Goal: Check status: Check status

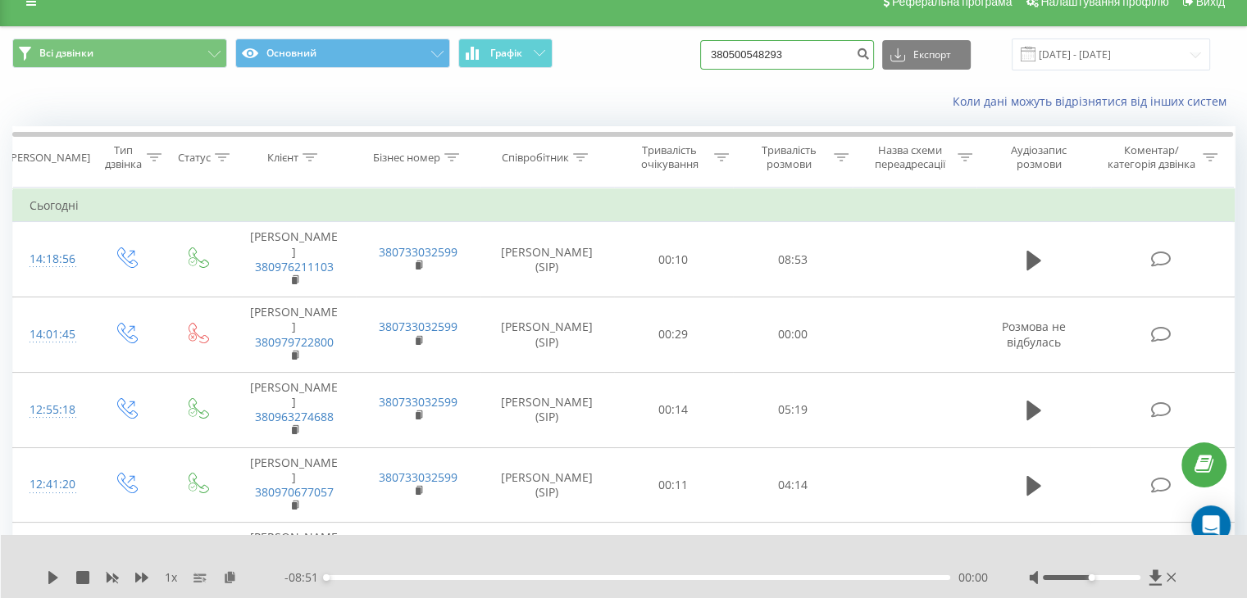
click at [803, 57] on input "380500548293" at bounding box center [787, 55] width 174 height 30
drag, startPoint x: 806, startPoint y: 56, endPoint x: 684, endPoint y: 59, distance: 122.2
click at [684, 59] on div "Всі дзвінки Основний Графік 380500548293 Експорт .csv .xls .xlsx 19.05.2025 - 1…" at bounding box center [623, 55] width 1222 height 32
paste input "380961018861"
type input "380961018861"
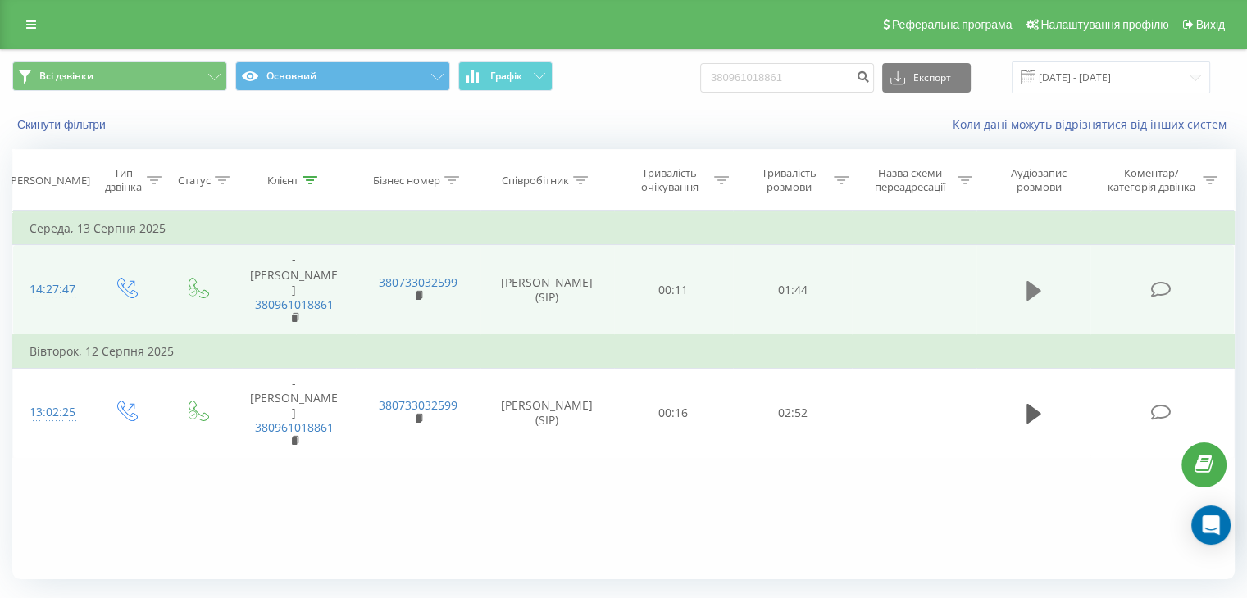
click at [1033, 281] on icon at bounding box center [1033, 291] width 15 height 20
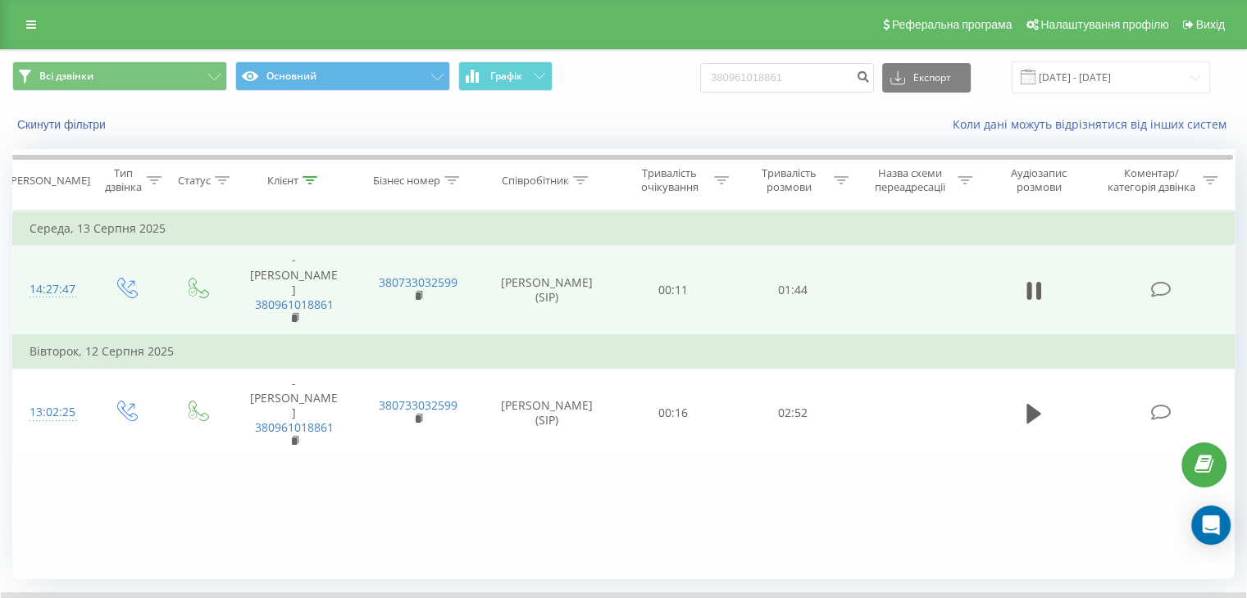
scroll to position [105, 0]
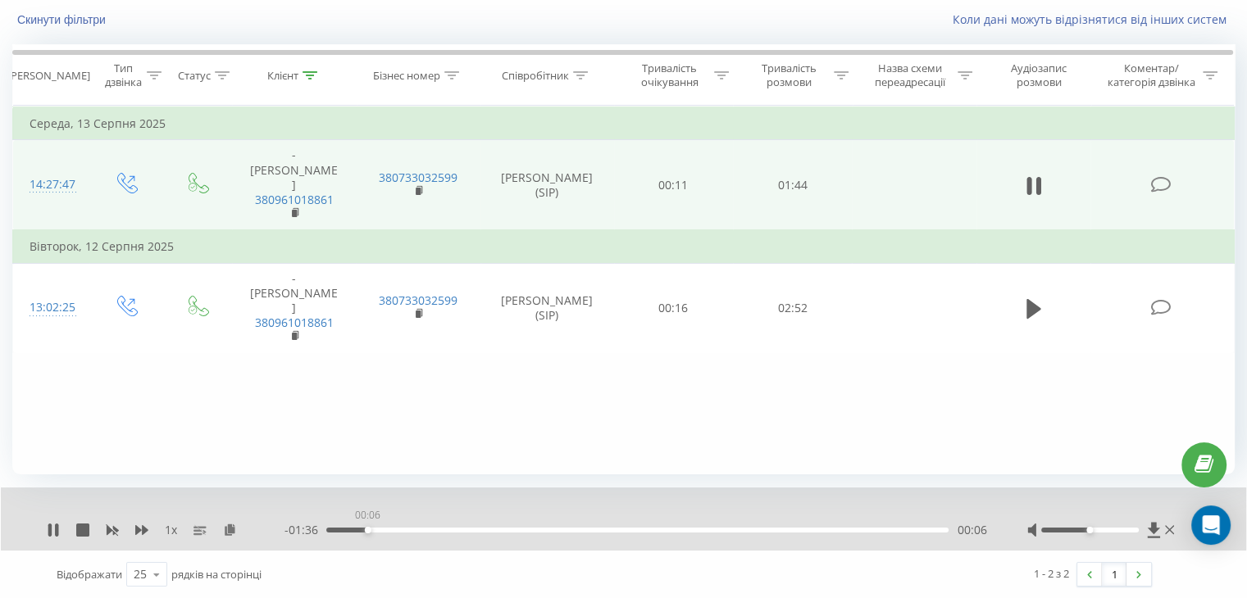
click at [367, 528] on div "00:06" at bounding box center [637, 530] width 622 height 5
click at [401, 528] on div "00:12" at bounding box center [637, 530] width 622 height 5
click at [486, 531] on div "00:26" at bounding box center [637, 530] width 622 height 5
click at [562, 529] on div "00:39" at bounding box center [637, 530] width 622 height 5
click at [639, 534] on div "- 01:03 00:40 00:40" at bounding box center [635, 530] width 702 height 16
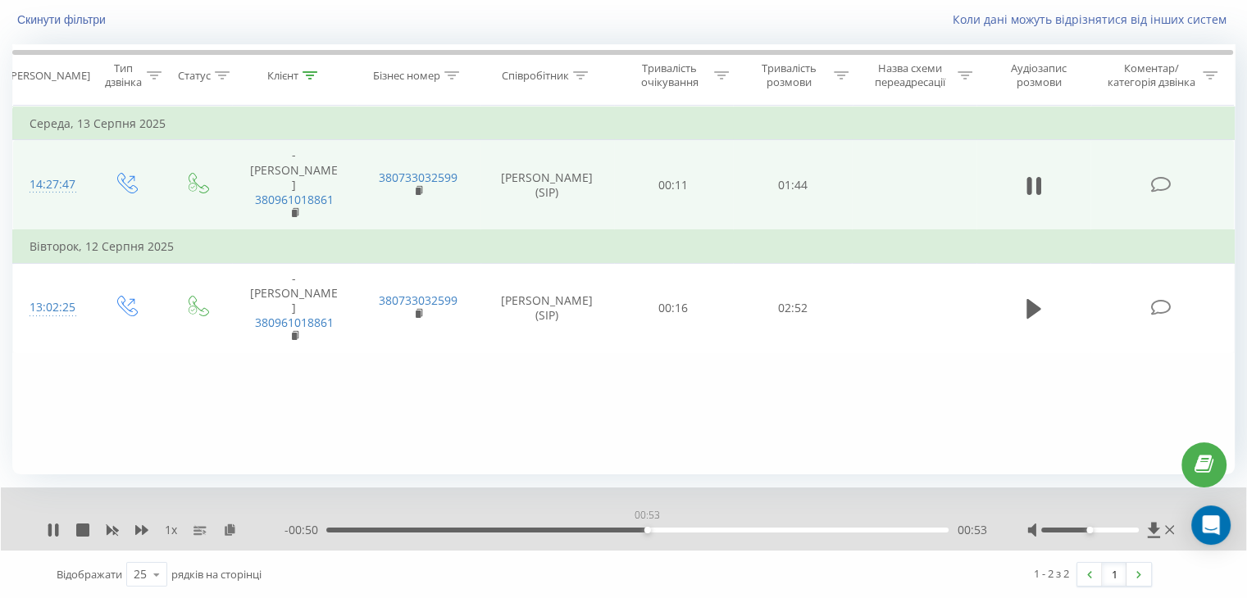
click at [647, 529] on div "00:53" at bounding box center [637, 530] width 622 height 5
click at [1170, 529] on icon at bounding box center [1169, 530] width 9 height 13
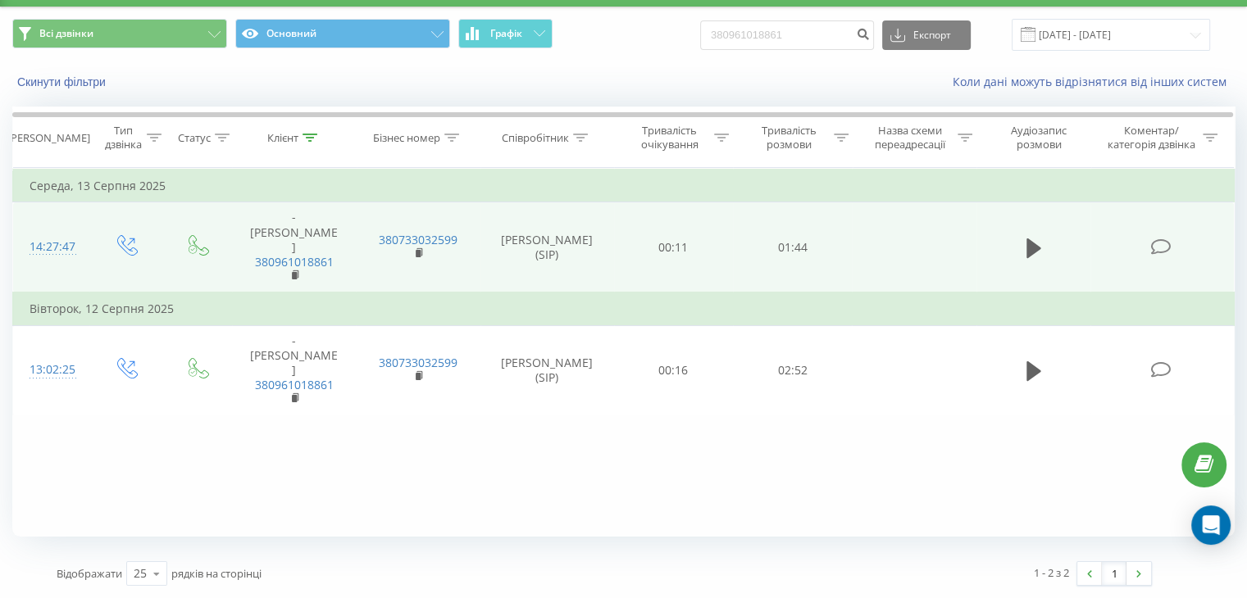
scroll to position [43, 0]
drag, startPoint x: 803, startPoint y: 34, endPoint x: 729, endPoint y: 30, distance: 73.9
click at [729, 30] on input "380961018861" at bounding box center [787, 35] width 174 height 30
paste input "0675188915"
type input "0675188915"
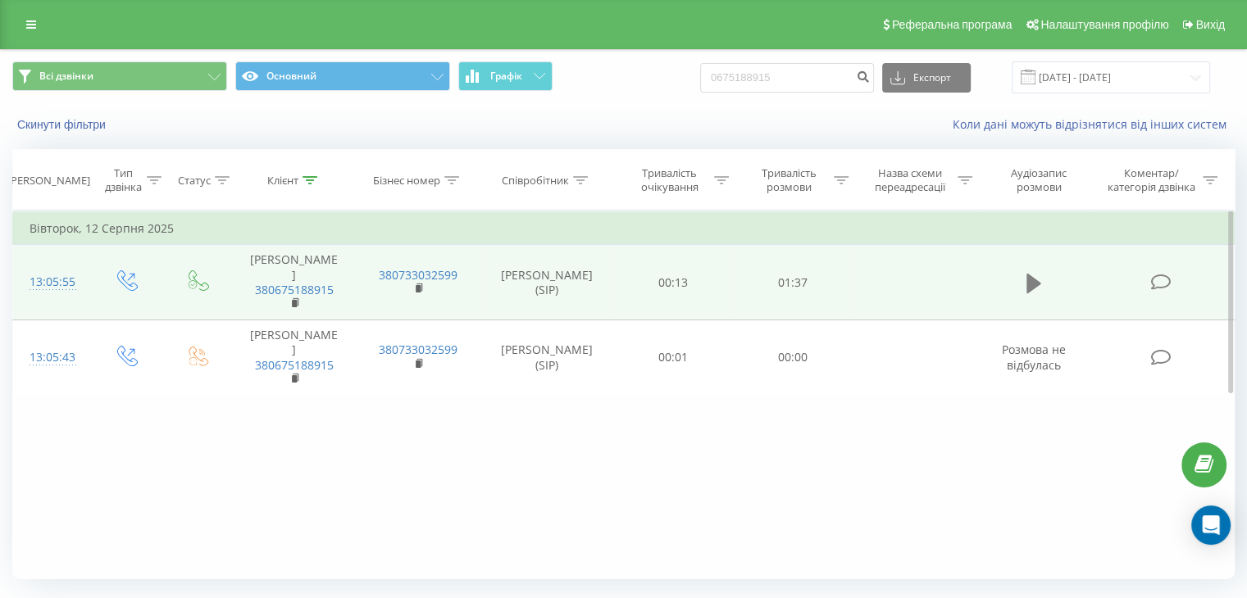
click at [1027, 289] on icon at bounding box center [1033, 284] width 15 height 20
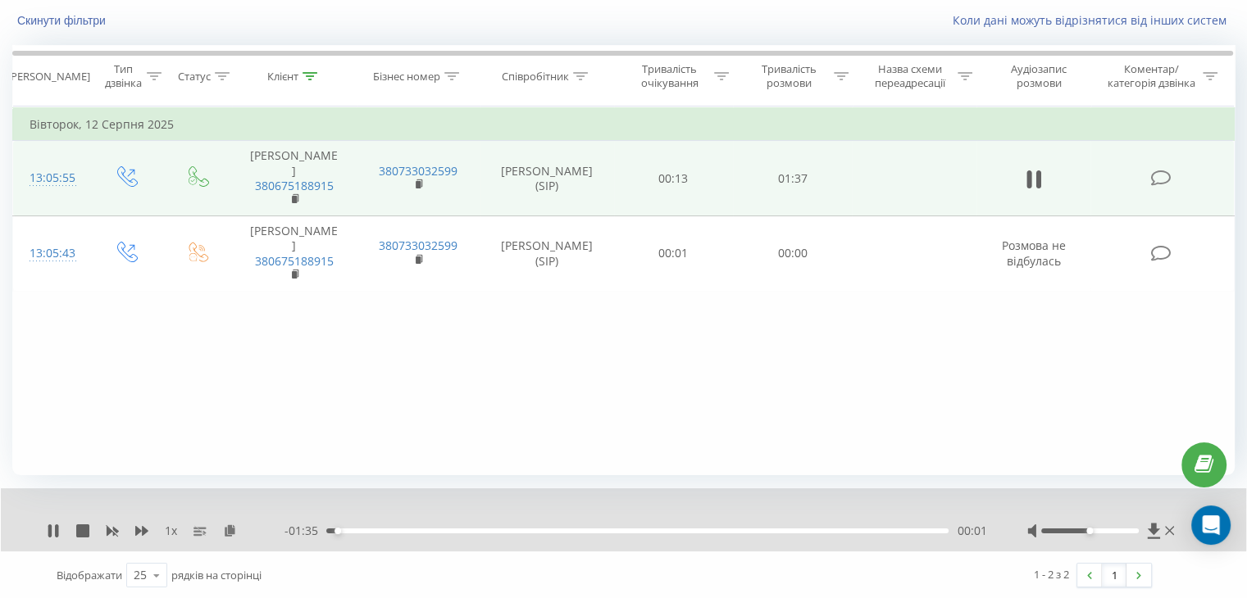
scroll to position [105, 0]
click at [429, 529] on div "00:04" at bounding box center [637, 530] width 622 height 5
click at [512, 525] on div "- 01:17 00:19 00:19" at bounding box center [635, 530] width 702 height 16
click at [516, 531] on div "00:29" at bounding box center [637, 530] width 622 height 5
click at [609, 528] on div "00:44" at bounding box center [637, 530] width 622 height 5
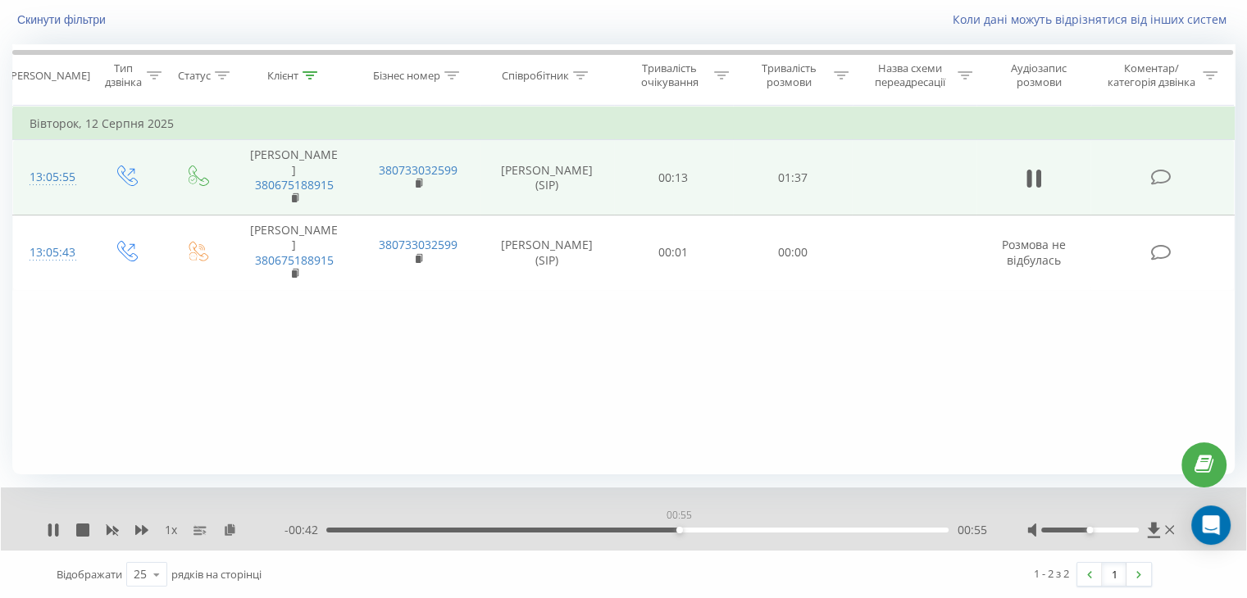
click at [679, 530] on div "00:55" at bounding box center [637, 530] width 622 height 5
click at [761, 529] on div "01:07" at bounding box center [637, 530] width 622 height 5
click at [1170, 533] on icon at bounding box center [1169, 530] width 9 height 13
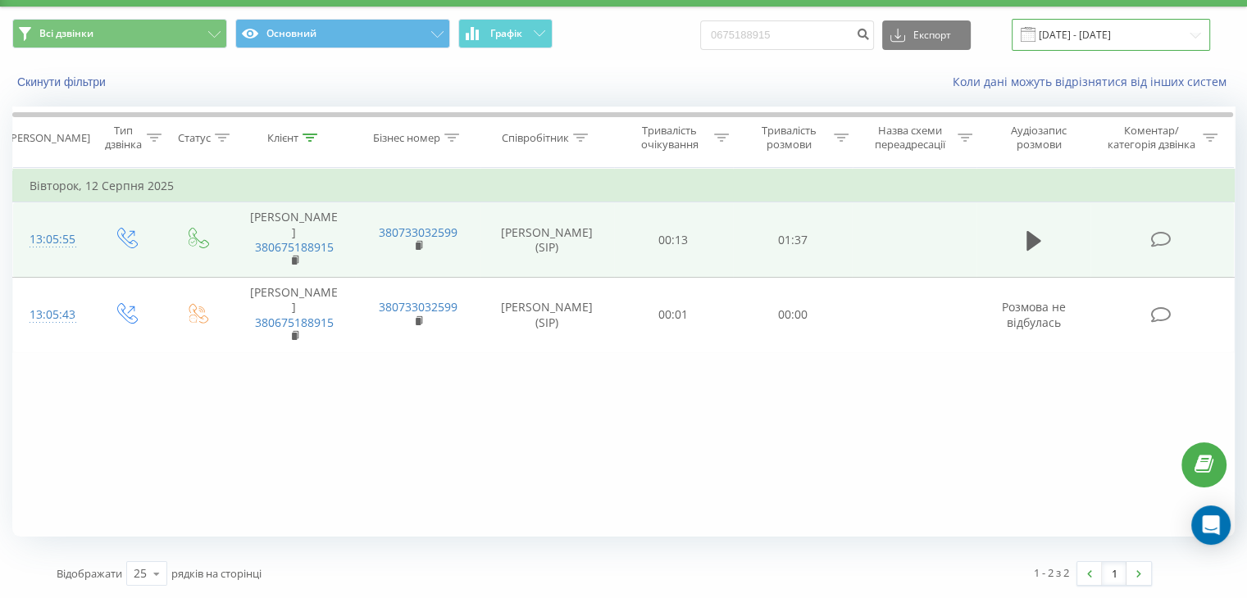
click at [1062, 42] on input "[DATE] - [DATE]" at bounding box center [1110, 35] width 198 height 32
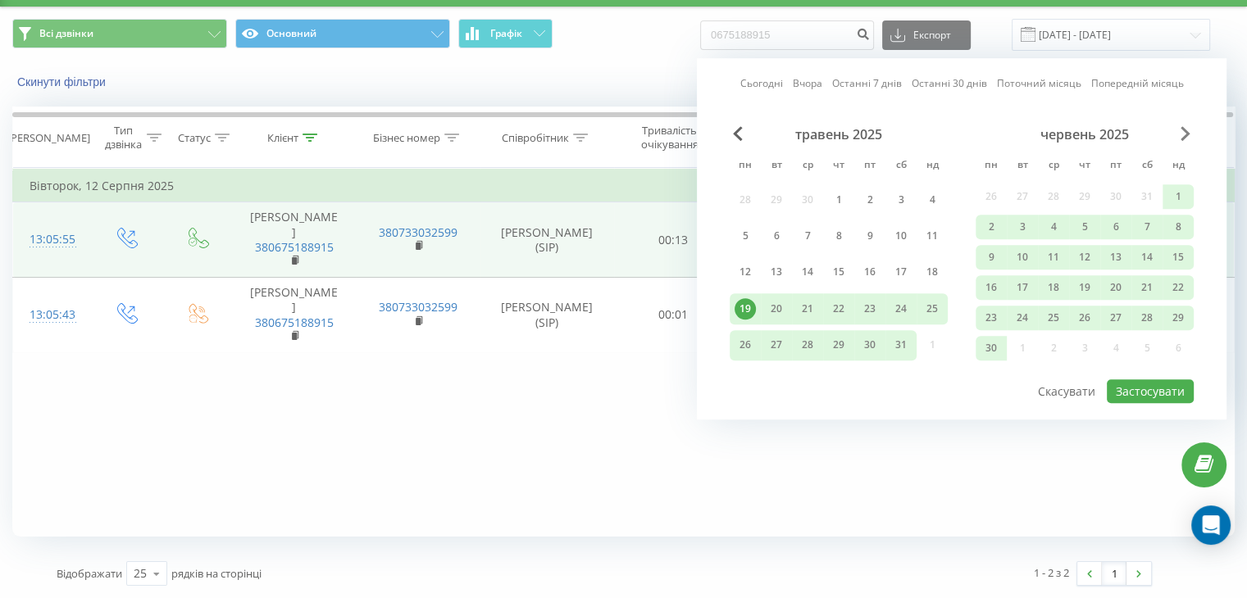
click at [1180, 139] on span "Next Month" at bounding box center [1185, 133] width 10 height 15
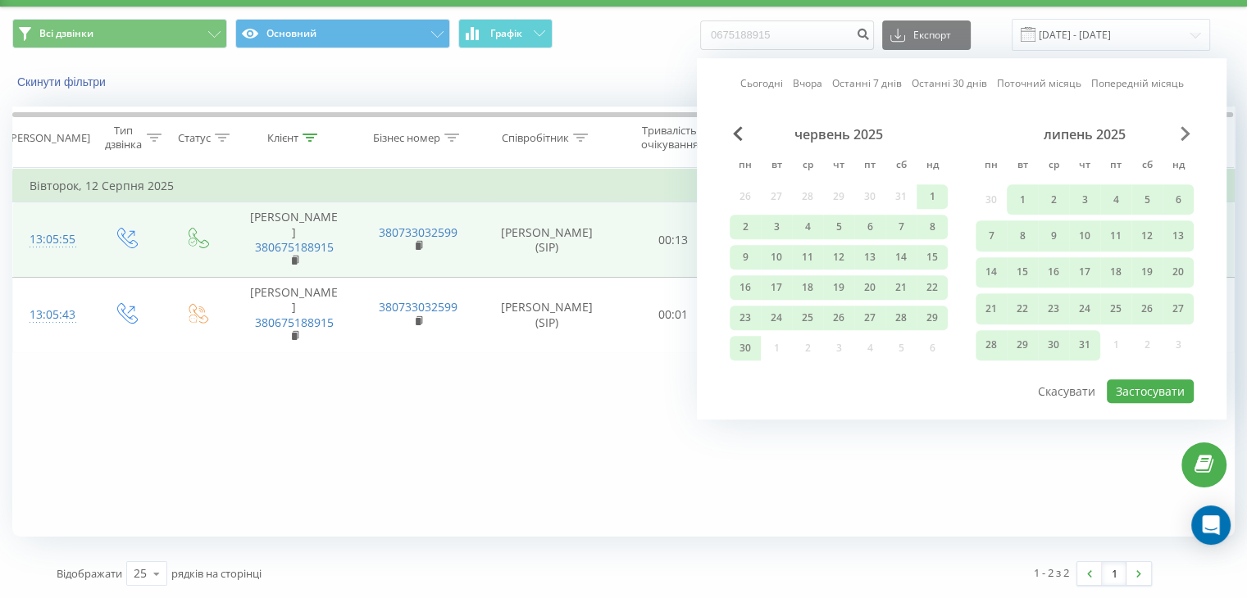
click at [1180, 139] on span "Next Month" at bounding box center [1185, 133] width 10 height 15
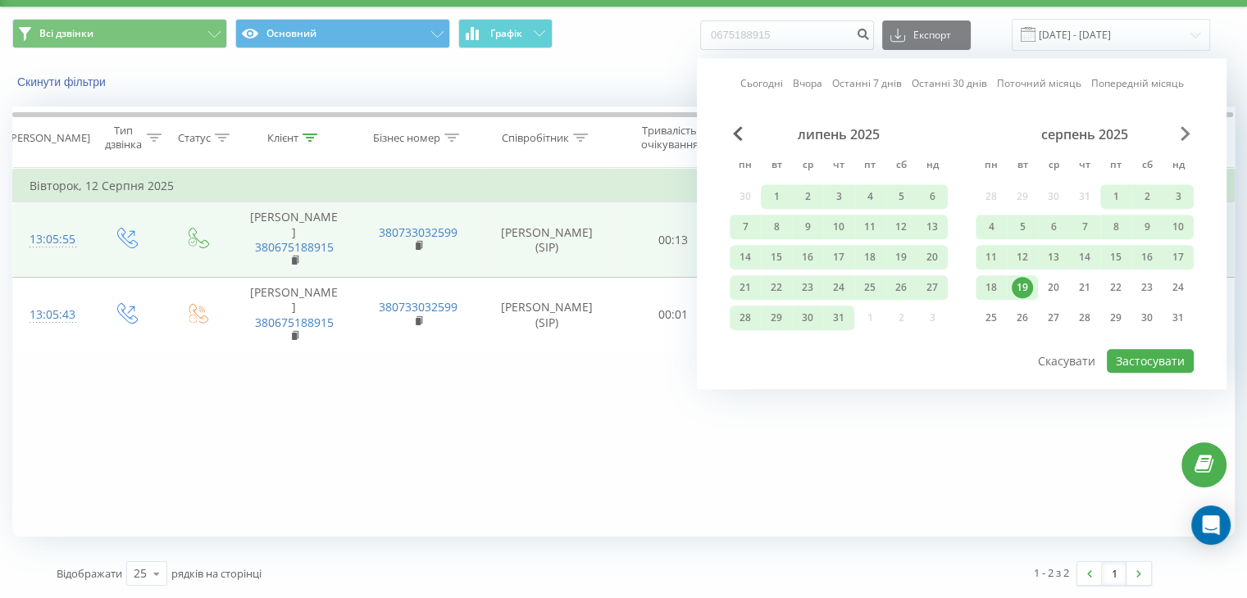
click at [1180, 139] on span "Next Month" at bounding box center [1185, 133] width 10 height 15
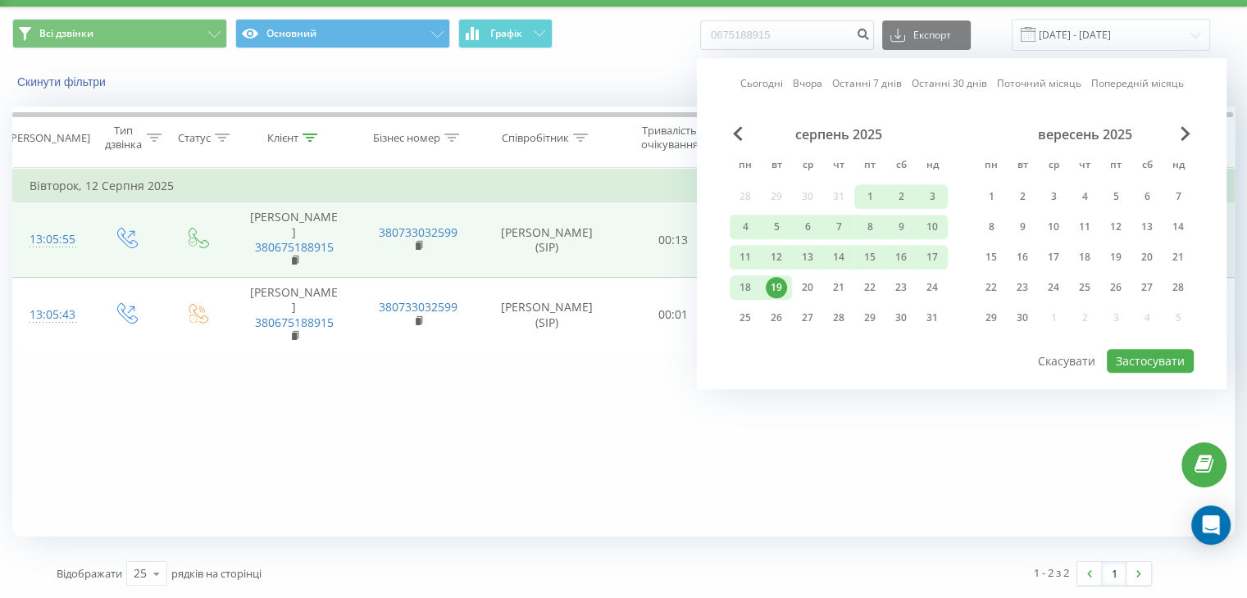
click at [772, 290] on div "19" at bounding box center [775, 287] width 21 height 21
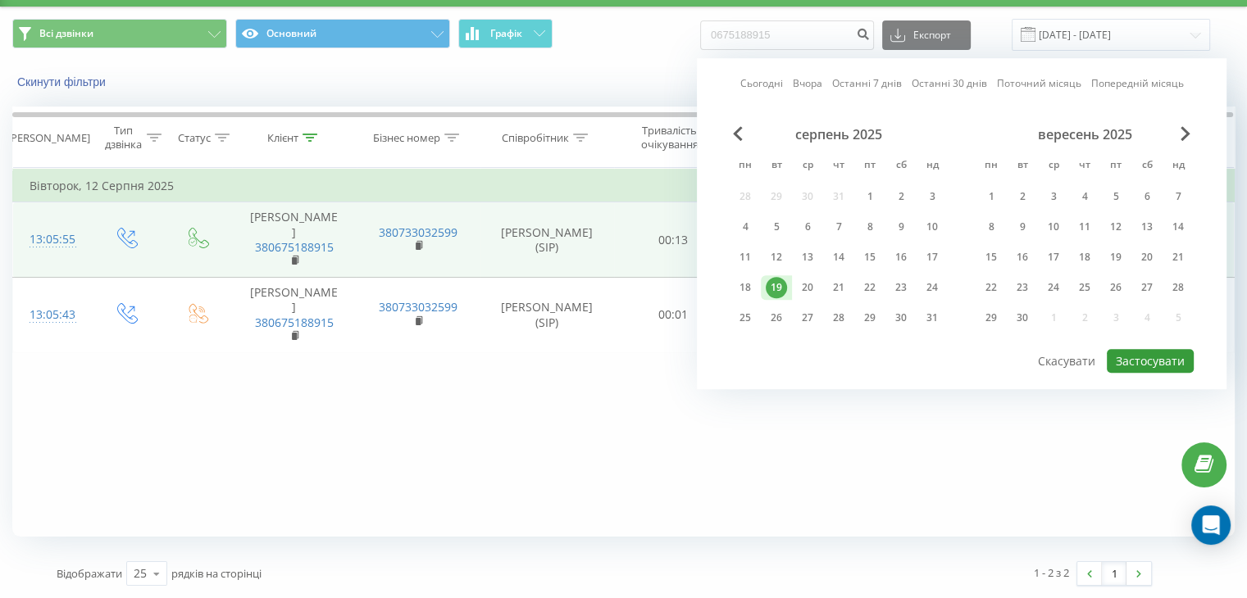
click at [1150, 361] on button "Застосувати" at bounding box center [1149, 361] width 87 height 24
type input "19.08.2025 - 19.08.2025"
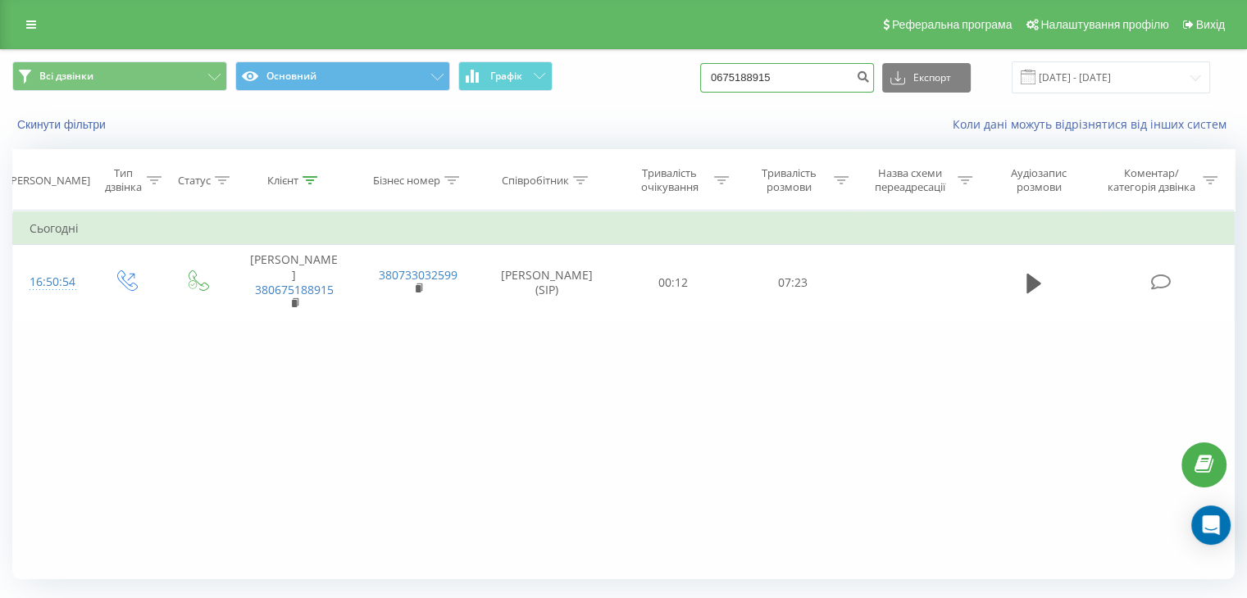
drag, startPoint x: 797, startPoint y: 75, endPoint x: 662, endPoint y: 71, distance: 134.5
click at [662, 71] on div "Всі дзвінки Основний Графік 0675188915 Експорт .csv .xls .xlsx 19.08.2025 - 19.…" at bounding box center [623, 77] width 1222 height 32
click at [79, 129] on button "Скинути фільтри" at bounding box center [63, 124] width 102 height 15
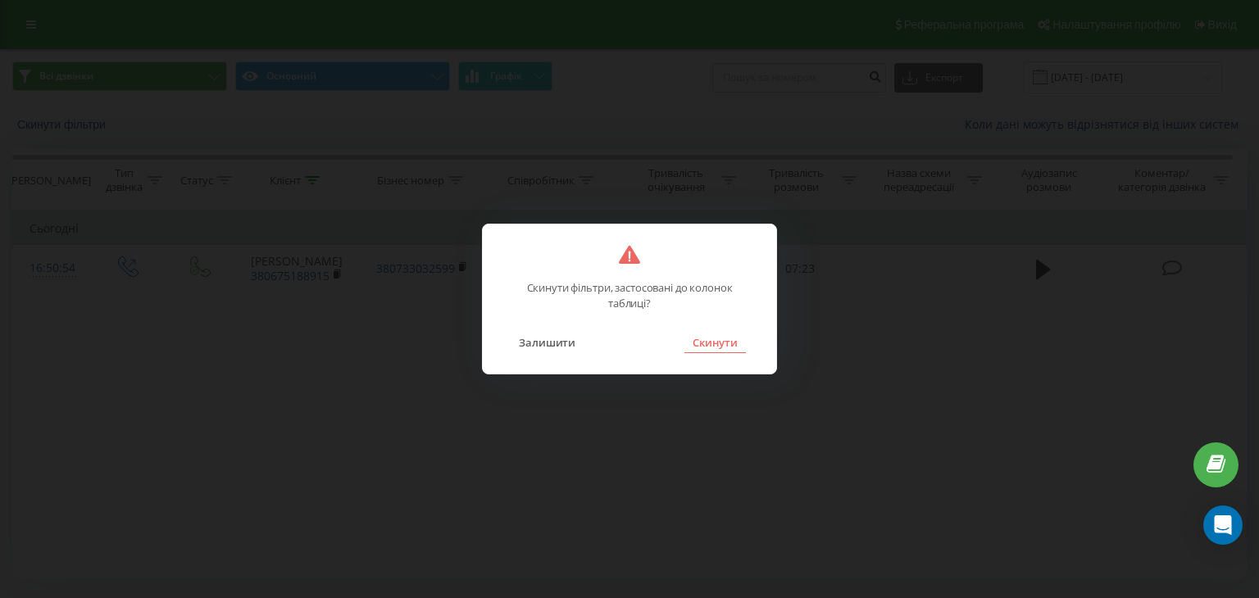
click at [700, 343] on button "Скинути" at bounding box center [714, 342] width 61 height 21
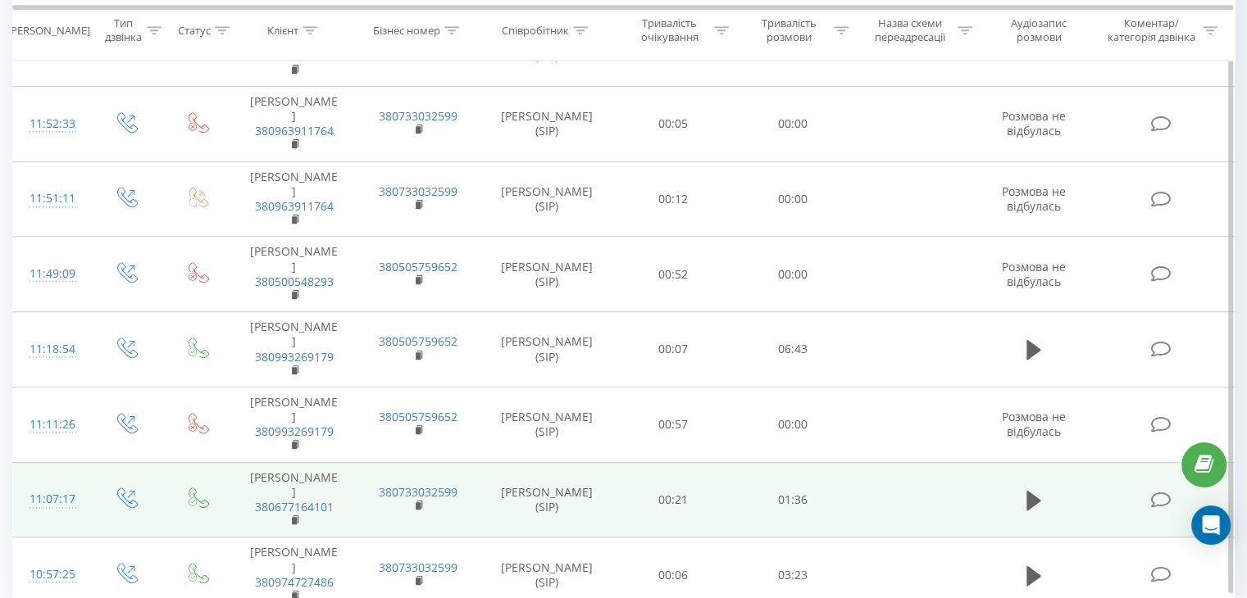
scroll to position [1269, 0]
